Goal: Book appointment/travel/reservation

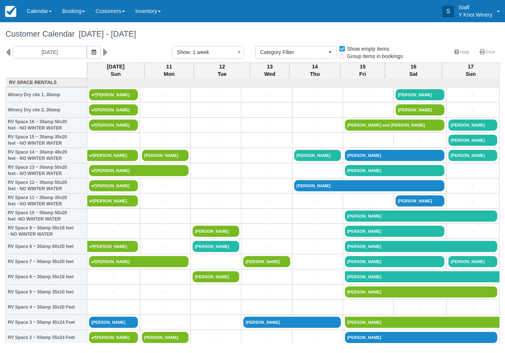
select select
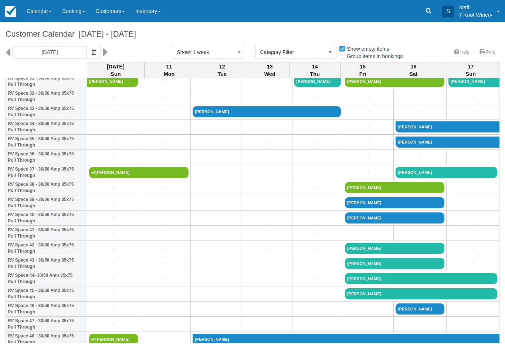
scroll to position [495, 0]
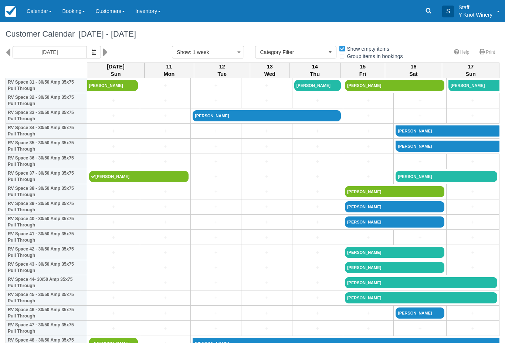
click at [216, 52] on button "Show : 1 week" at bounding box center [208, 52] width 72 height 13
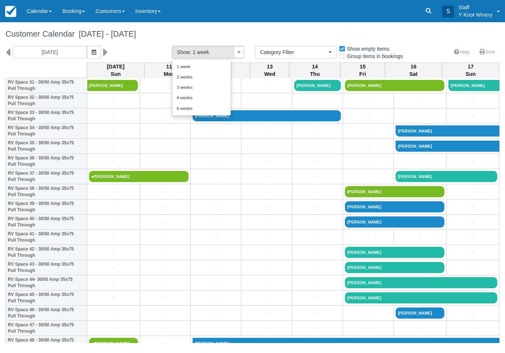
click at [185, 79] on link "2 weeks" at bounding box center [201, 77] width 58 height 10
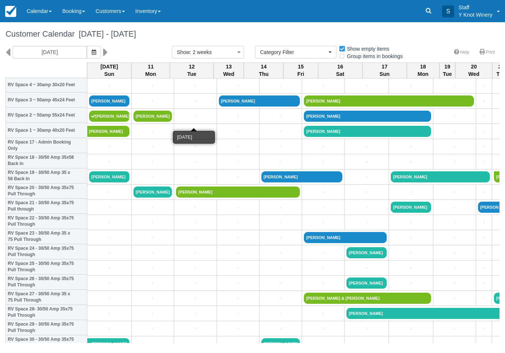
scroll to position [223, 0]
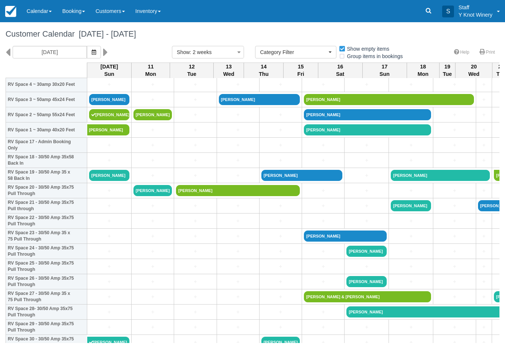
click at [40, 13] on link "Calendar" at bounding box center [39, 11] width 36 height 22
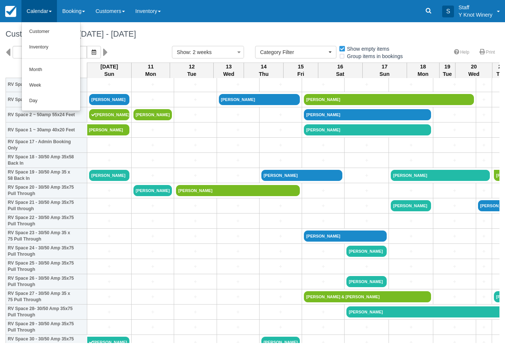
click at [46, 31] on link "Customer" at bounding box center [51, 32] width 58 height 16
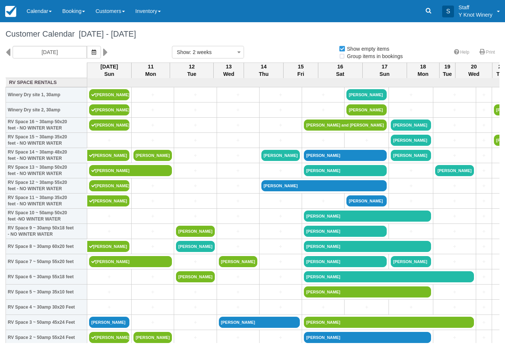
select select
click at [108, 235] on link "+" at bounding box center [109, 232] width 40 height 8
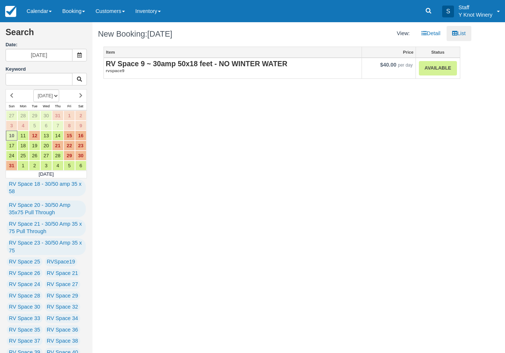
click at [40, 12] on link "Calendar" at bounding box center [39, 11] width 36 height 22
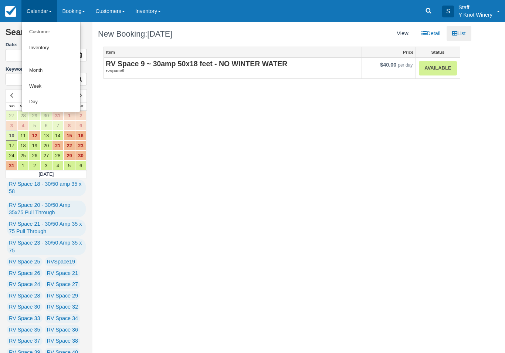
click at [45, 30] on link "Customer" at bounding box center [51, 32] width 58 height 16
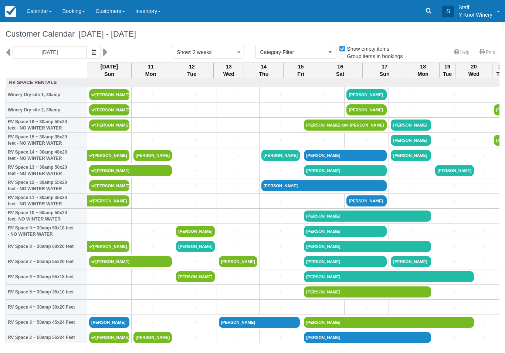
select select
click at [111, 235] on link "+" at bounding box center [109, 232] width 40 height 8
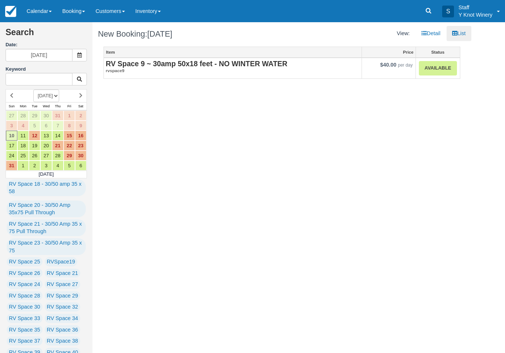
click at [438, 67] on link "Available" at bounding box center [438, 68] width 38 height 14
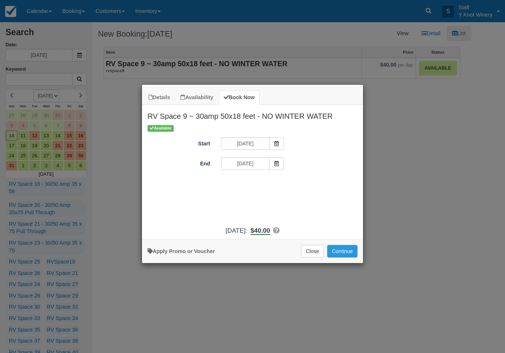
click at [343, 257] on button "Continue" at bounding box center [342, 251] width 30 height 13
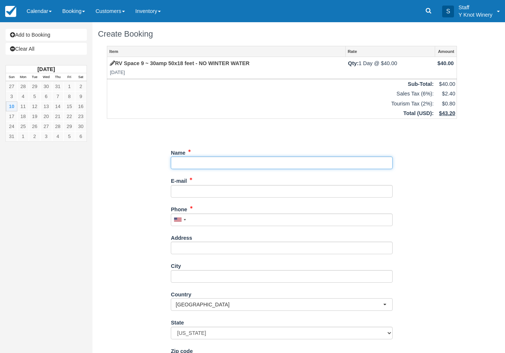
click at [197, 160] on input "Name" at bounding box center [282, 162] width 222 height 13
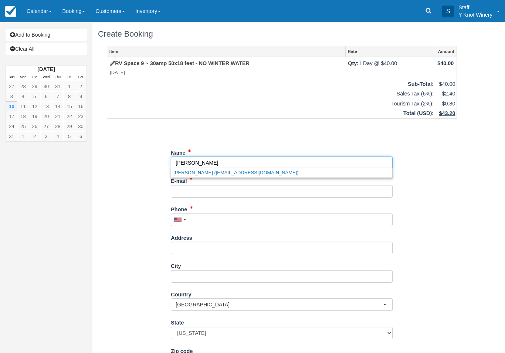
click at [209, 175] on link "Raul Martinez (raulsguitar@icloud.com)" at bounding box center [281, 172] width 221 height 9
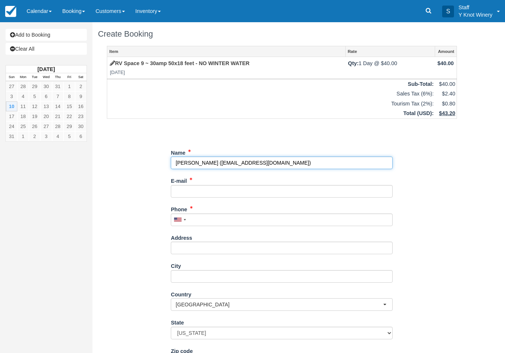
type input "[PERSON_NAME]"
type input "raulsguitar@icloud.com"
type input "+18017098814"
type input "11400 Olympus Way A201"
type input "Gig Harbor"
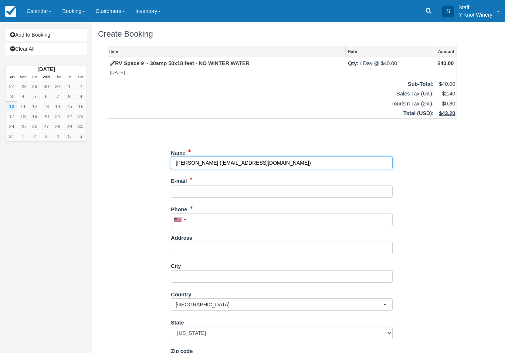
type input "98332"
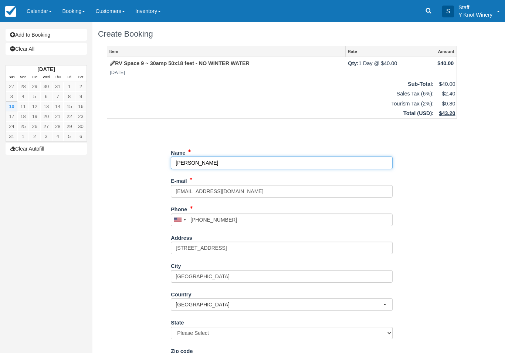
select select "UT"
type input "[PERSON_NAME]"
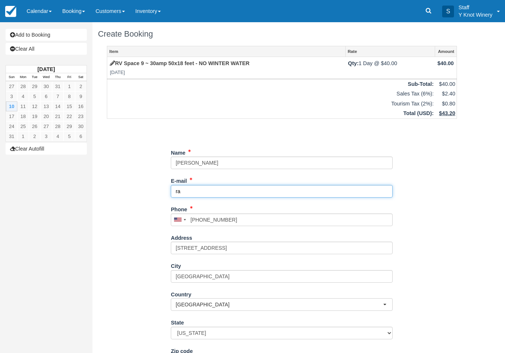
type input "r"
type input "mtz@charter.net"
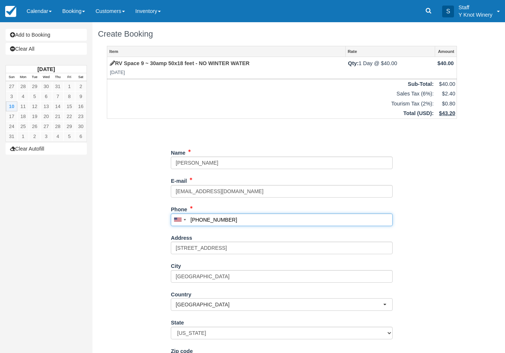
click at [245, 218] on input "+18017098814" at bounding box center [282, 219] width 222 height 13
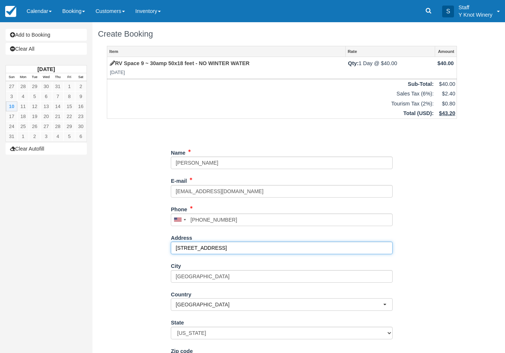
click at [253, 244] on input "11400 Olympus Way A201" at bounding box center [282, 248] width 222 height 13
type input "(509) 899-6601"
type input "1"
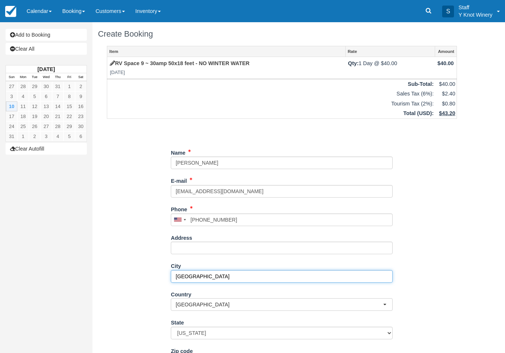
click at [216, 275] on input "Gig Harbor" at bounding box center [282, 276] width 222 height 13
type input "G"
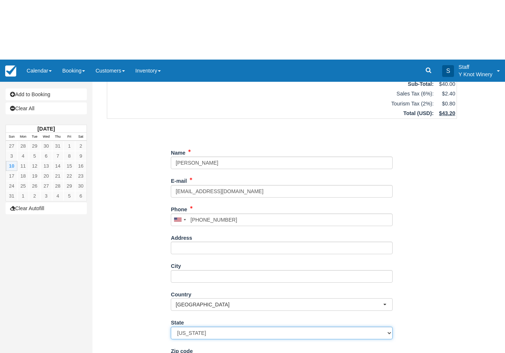
click at [207, 269] on select "Please Select Alabama Alaska Arizona Arkansas California Colorado Connecticut D…" at bounding box center [282, 273] width 222 height 13
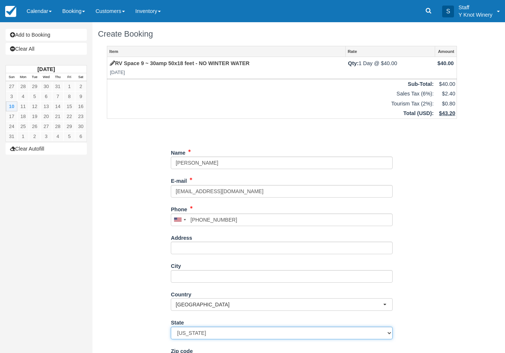
select select "ID"
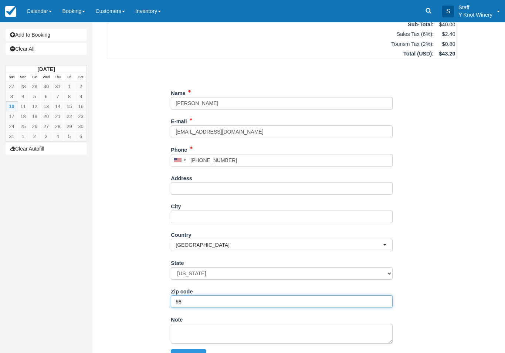
type input "9"
click at [193, 349] on button "Continue" at bounding box center [189, 355] width 36 height 13
type input "+15098996601"
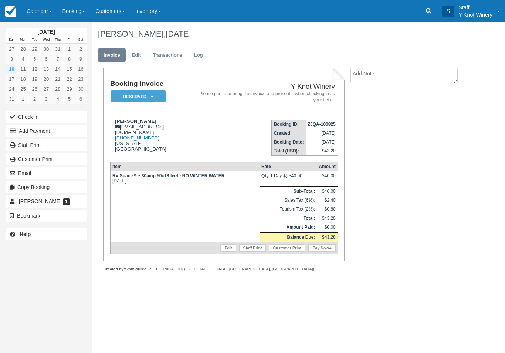
click at [44, 9] on link "Calendar" at bounding box center [39, 11] width 36 height 22
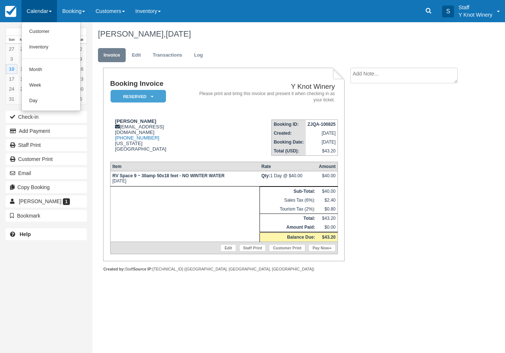
click at [48, 33] on link "Customer" at bounding box center [51, 32] width 58 height 16
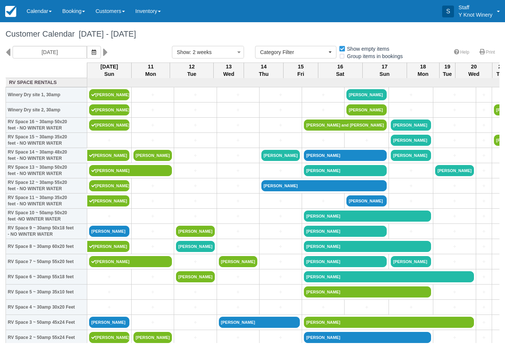
select select
